Goal: Book appointment/travel/reservation

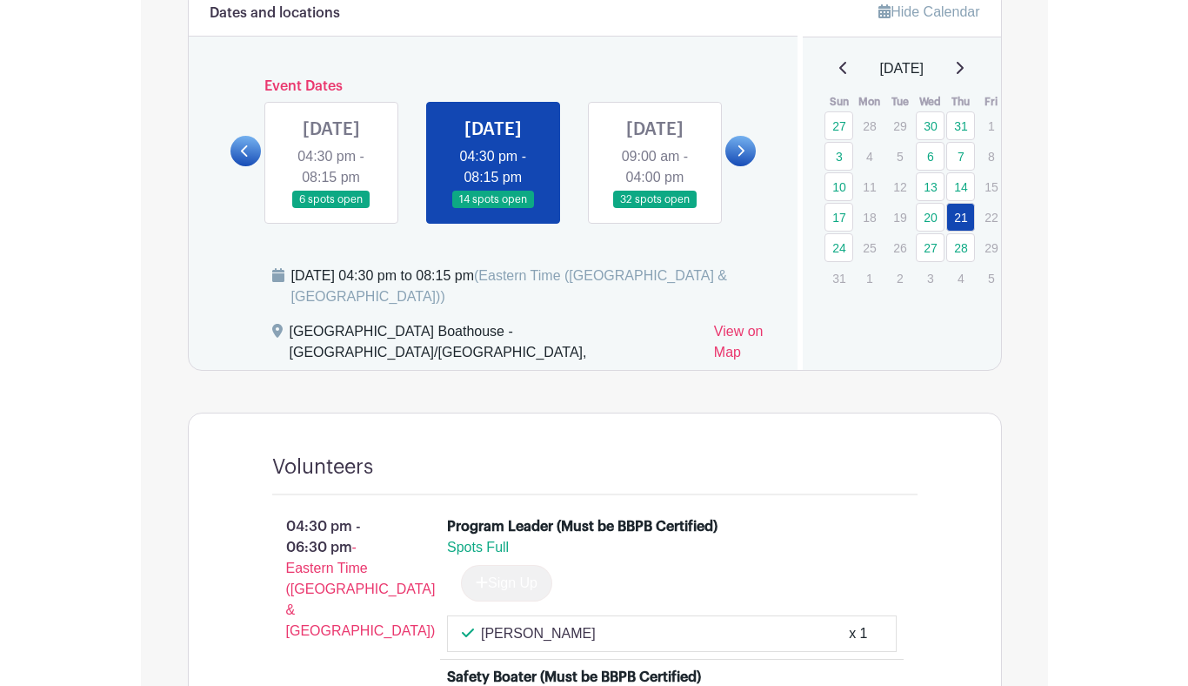
scroll to position [758, 0]
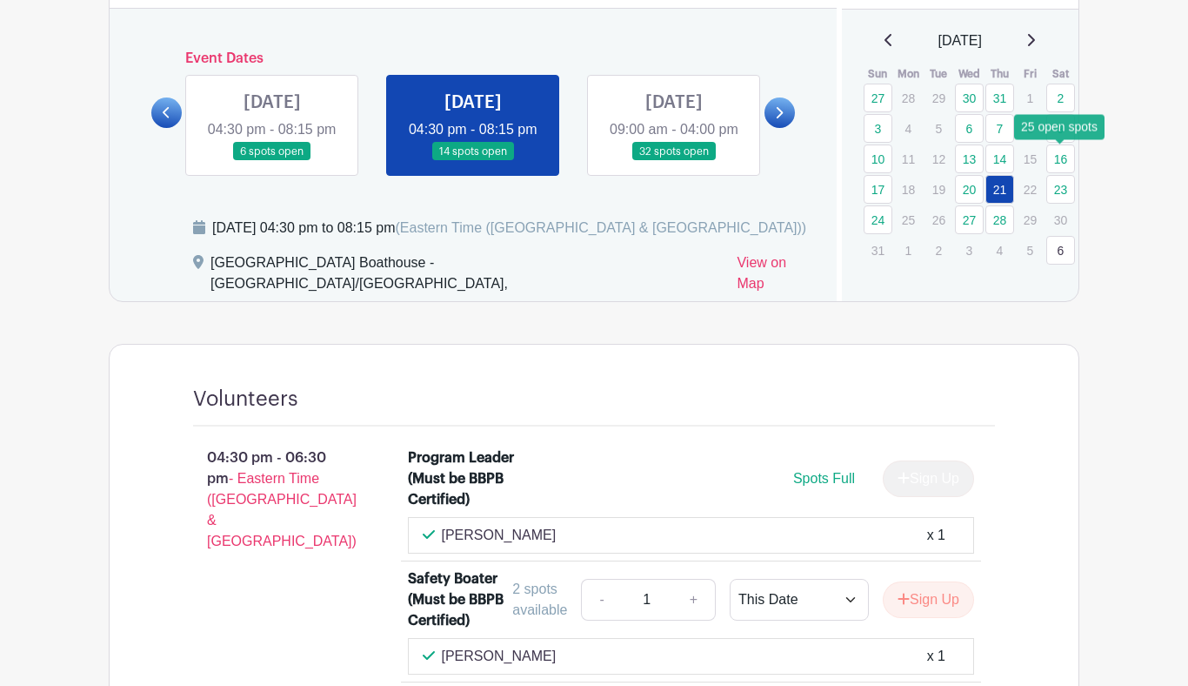
click at [907, 156] on link "16" at bounding box center [1061, 158] width 29 height 29
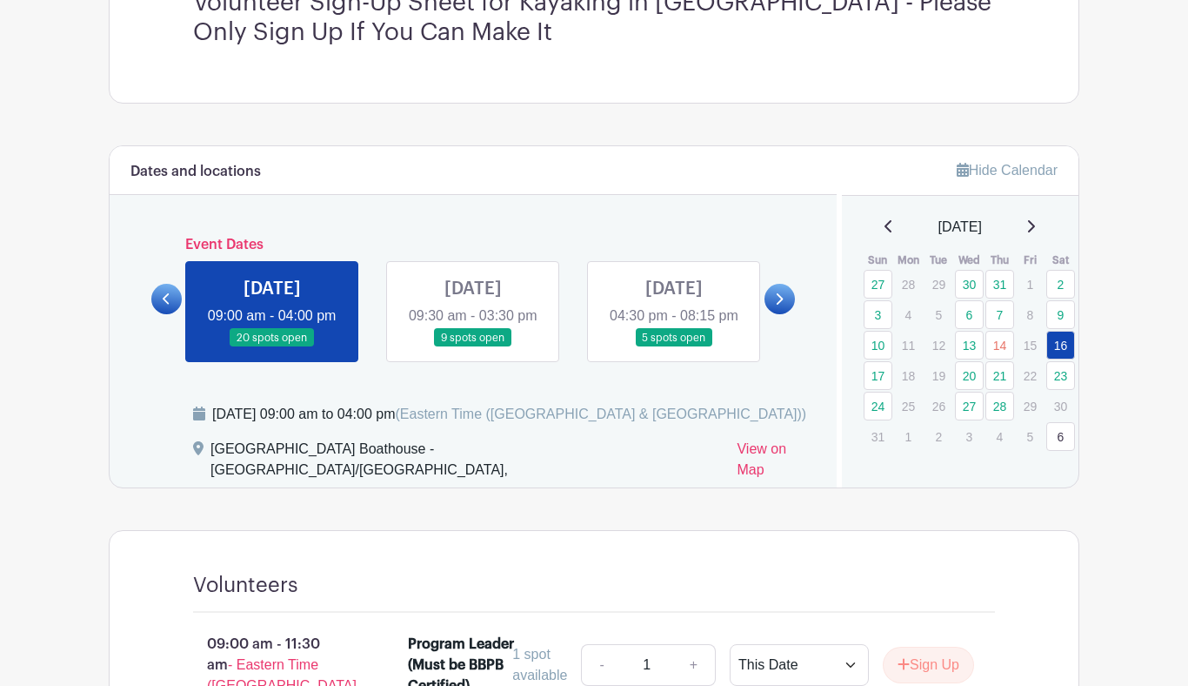
scroll to position [358, 0]
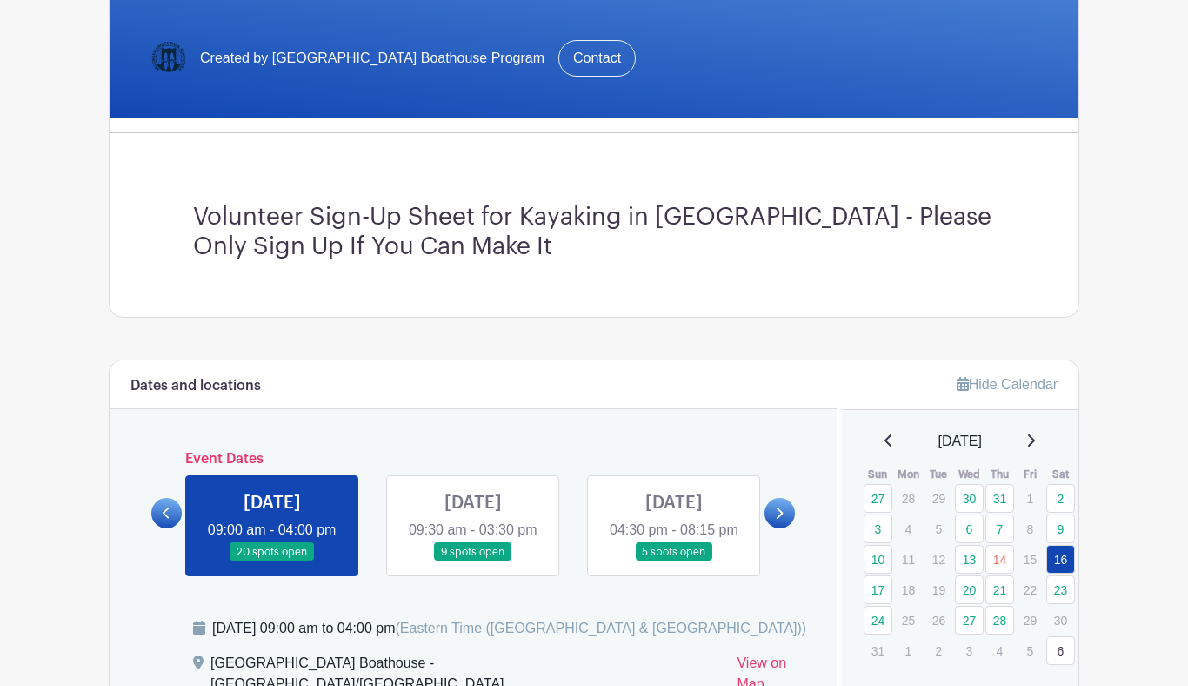
click at [881, 584] on link "17" at bounding box center [878, 589] width 29 height 29
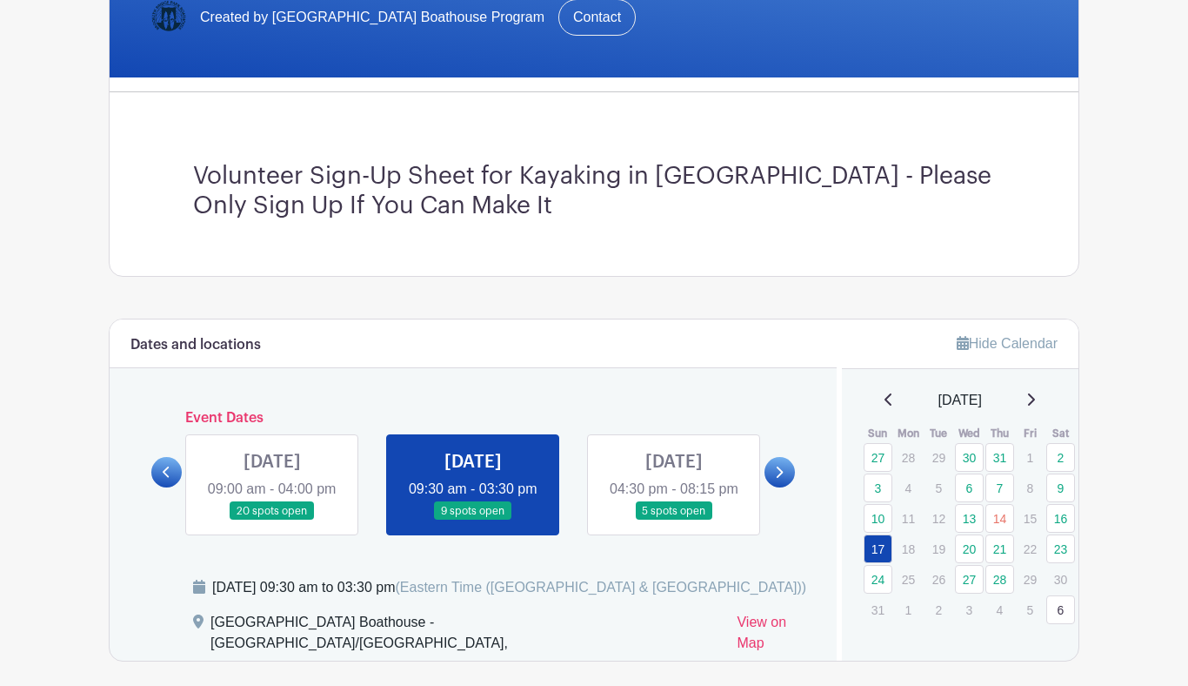
scroll to position [503, 0]
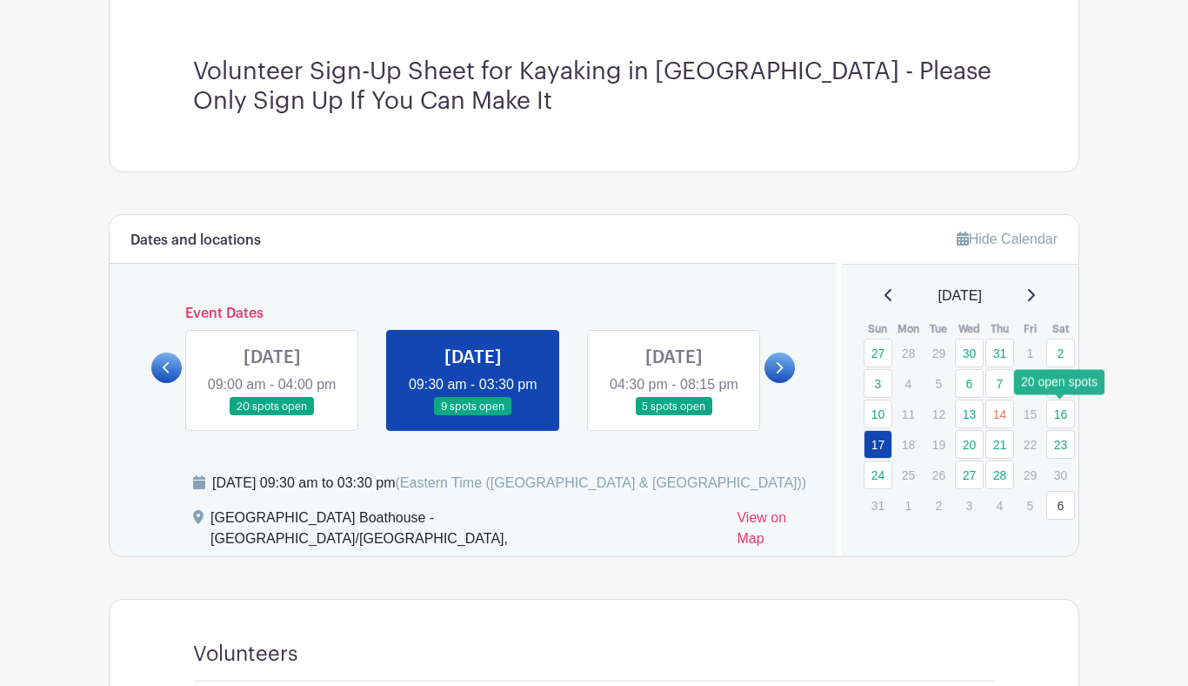
click at [907, 412] on link "16" at bounding box center [1061, 413] width 29 height 29
